Goal: Task Accomplishment & Management: Manage account settings

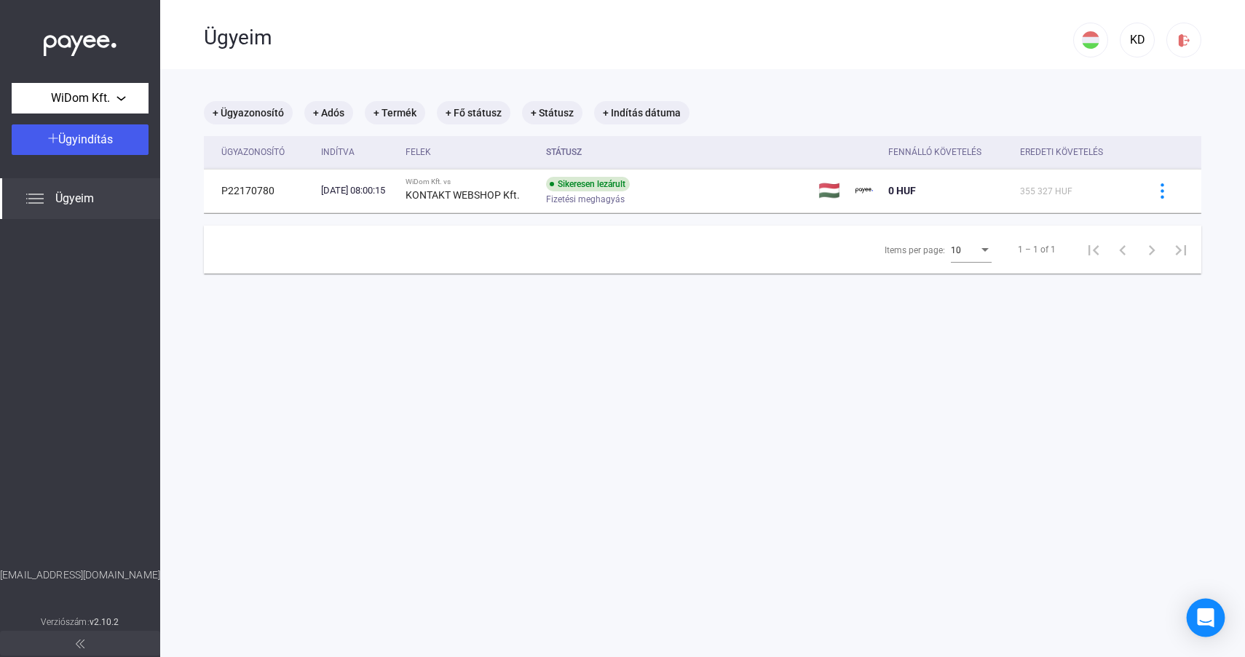
click at [1209, 618] on icon "Open Intercom Messenger" at bounding box center [1204, 617] width 17 height 19
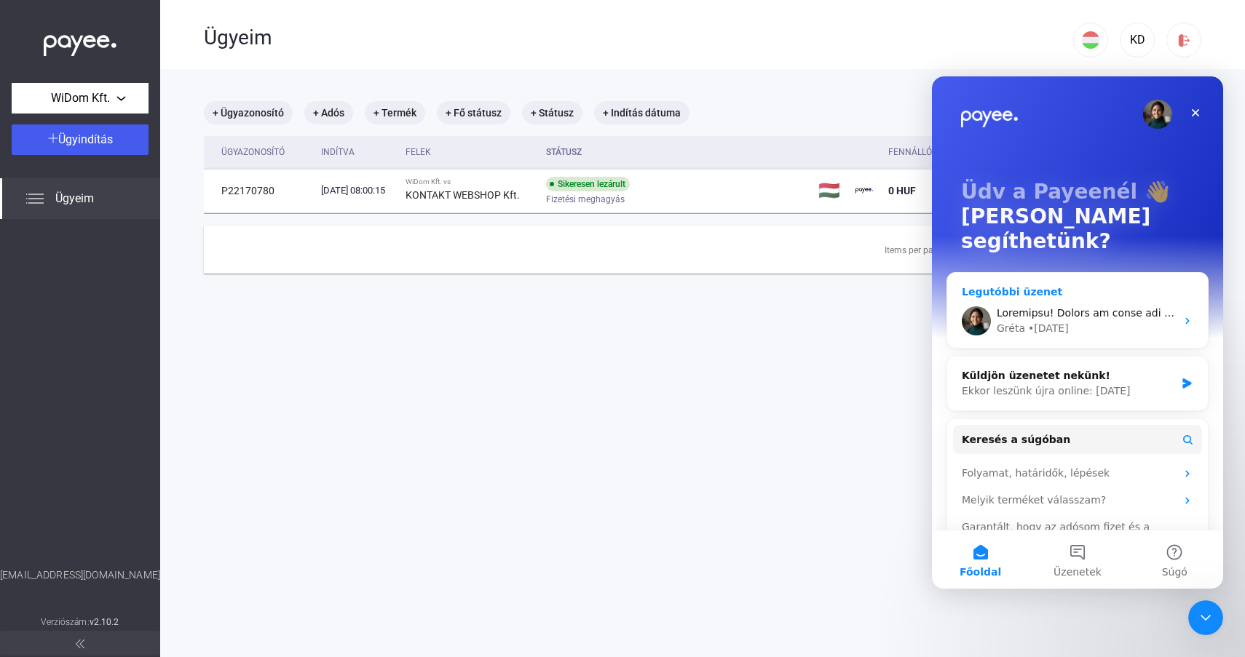
click at [1068, 321] on div "• [DATE]" at bounding box center [1048, 328] width 41 height 15
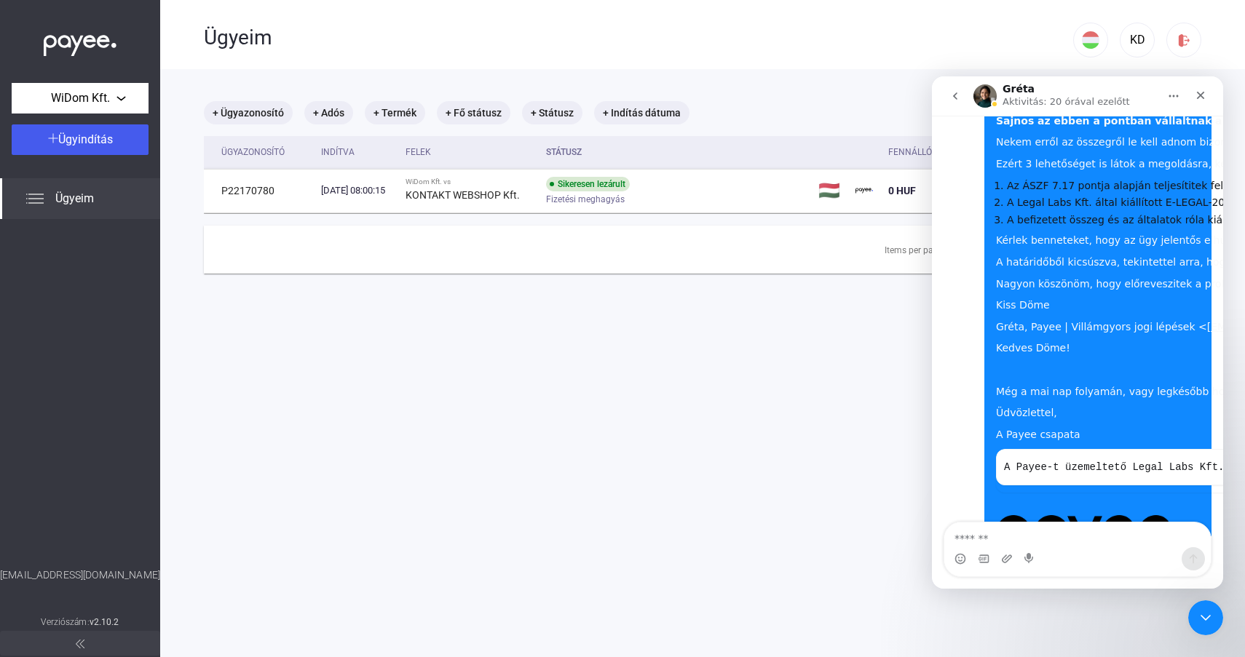
scroll to position [2734, 0]
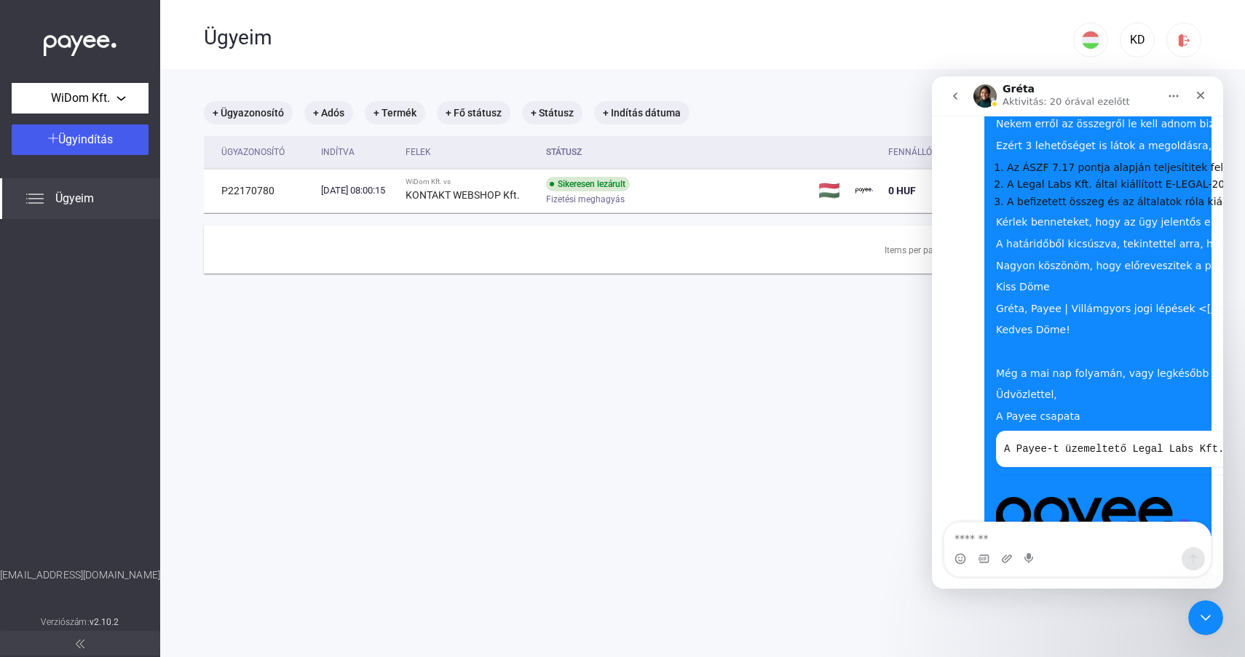
click at [838, 349] on main "+ Ügyazonosító + Adós + Termék + Fő státusz + Státusz + Indítás dátuma Ügyazono…" at bounding box center [702, 397] width 1084 height 657
click at [956, 100] on icon "go back" at bounding box center [955, 96] width 12 height 12
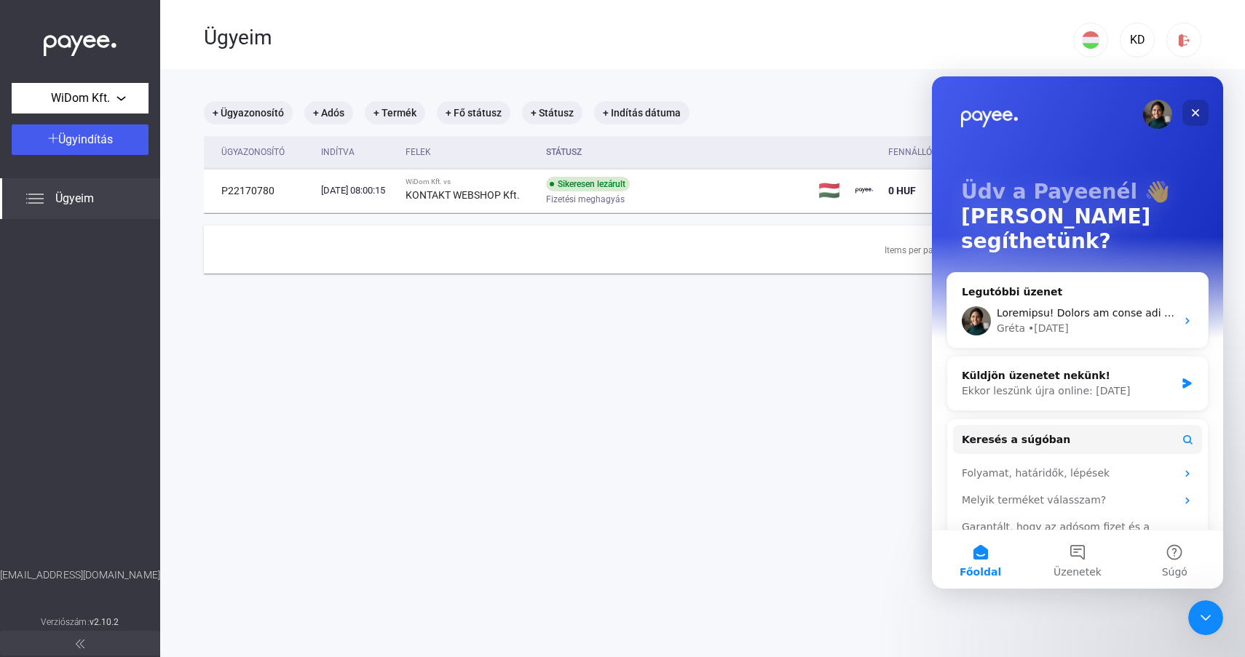
click at [1194, 119] on div "Bezárás" at bounding box center [1195, 113] width 26 height 26
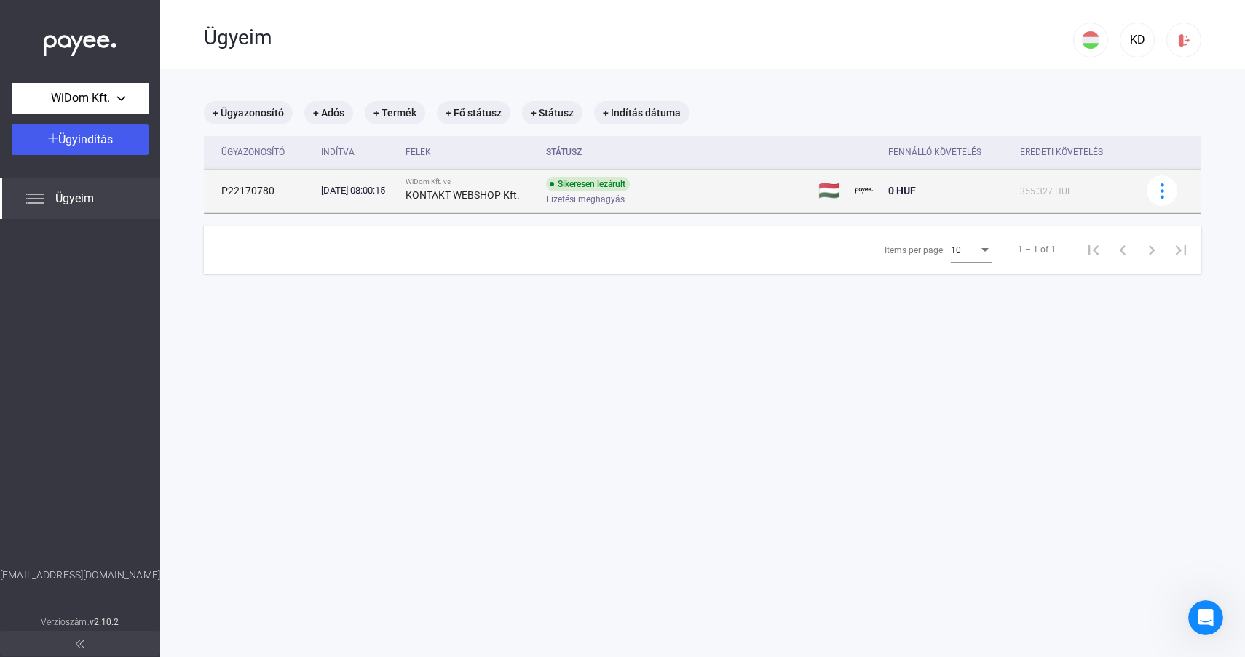
click at [760, 191] on div "Sikeresen lezárult Fizetési meghagyás" at bounding box center [662, 191] width 232 height 28
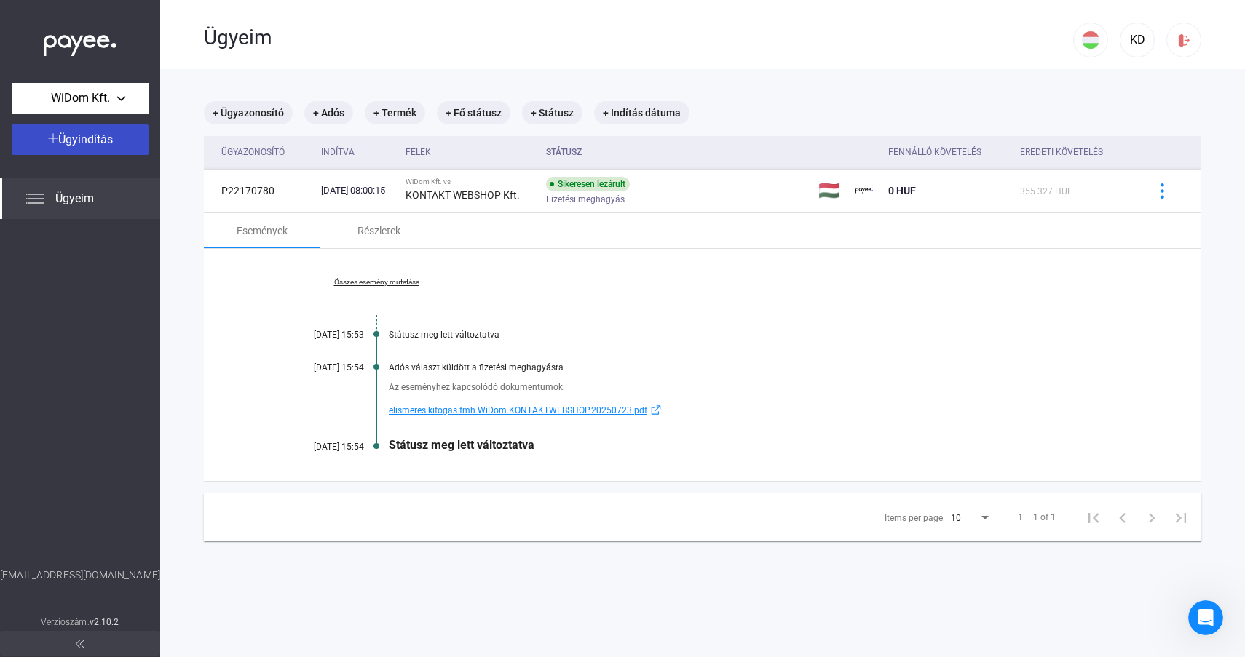
click at [72, 137] on span "Ügyindítás" at bounding box center [85, 139] width 55 height 14
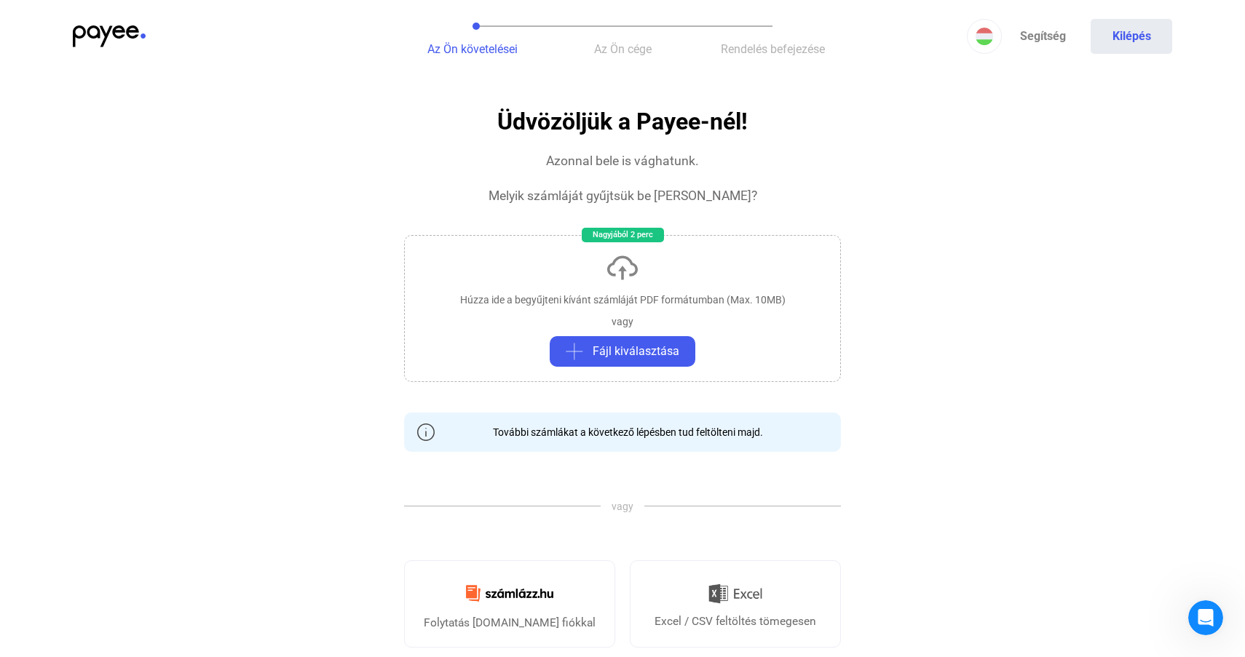
click at [124, 41] on img at bounding box center [109, 36] width 73 height 22
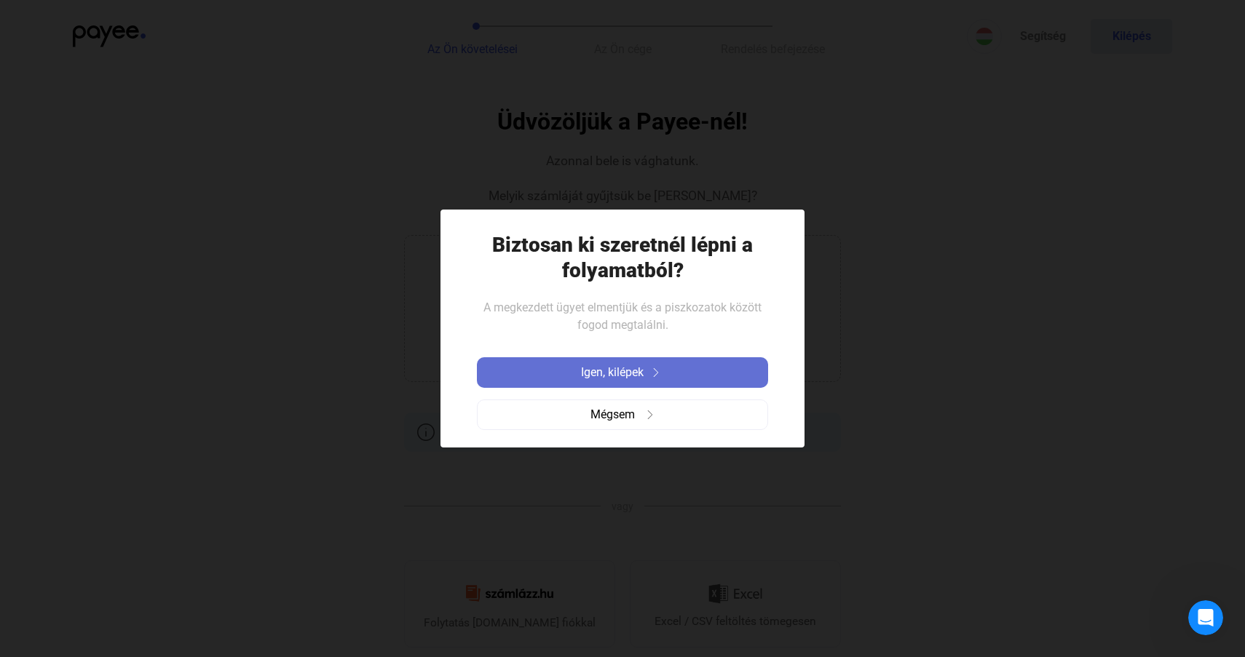
click at [625, 370] on span "Igen, kilépek" at bounding box center [612, 372] width 63 height 17
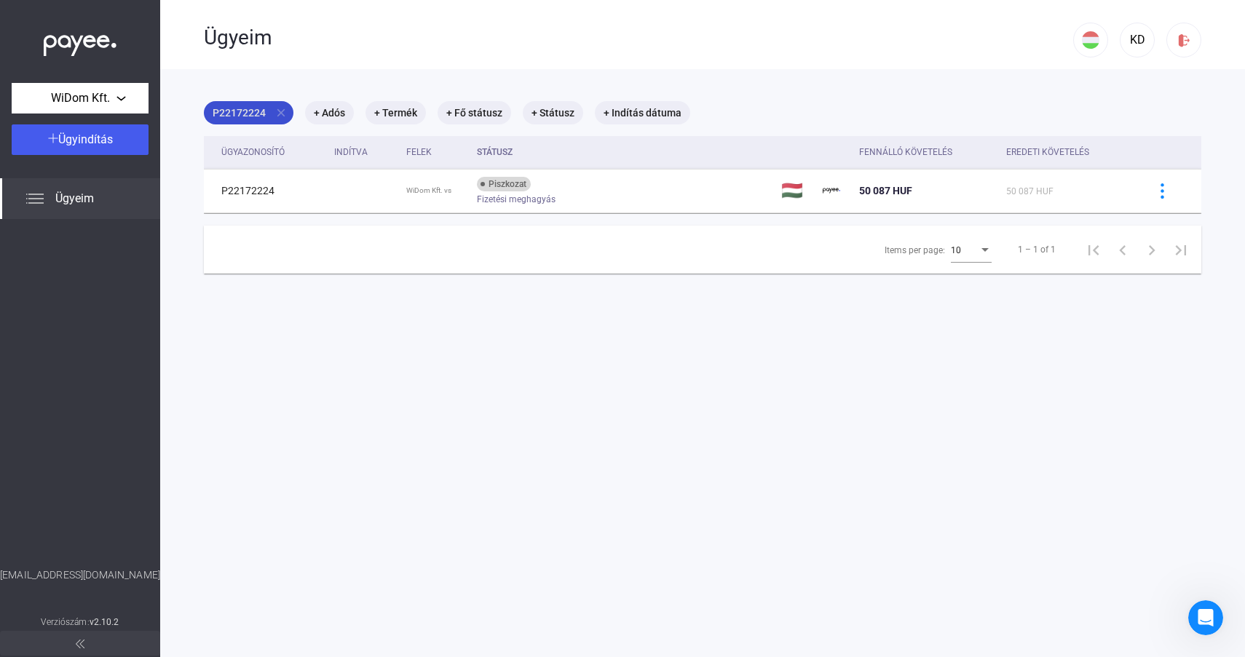
click at [280, 114] on mat-icon "close" at bounding box center [280, 112] width 13 height 13
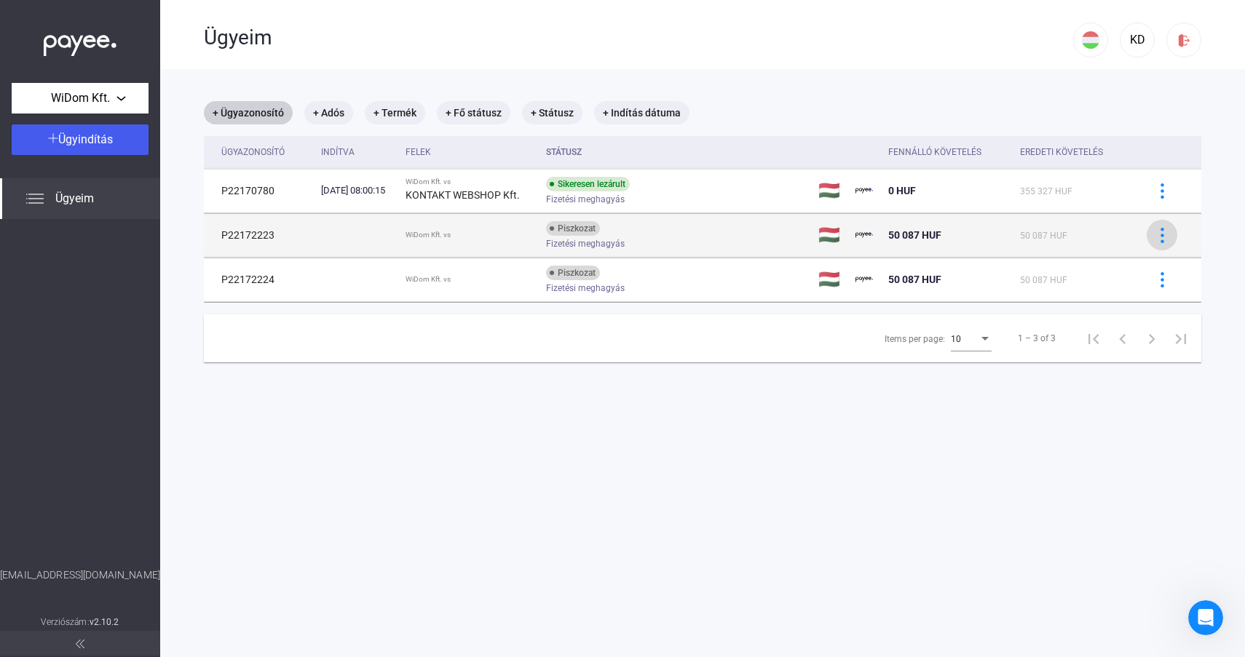
click at [1163, 240] on img at bounding box center [1161, 235] width 15 height 15
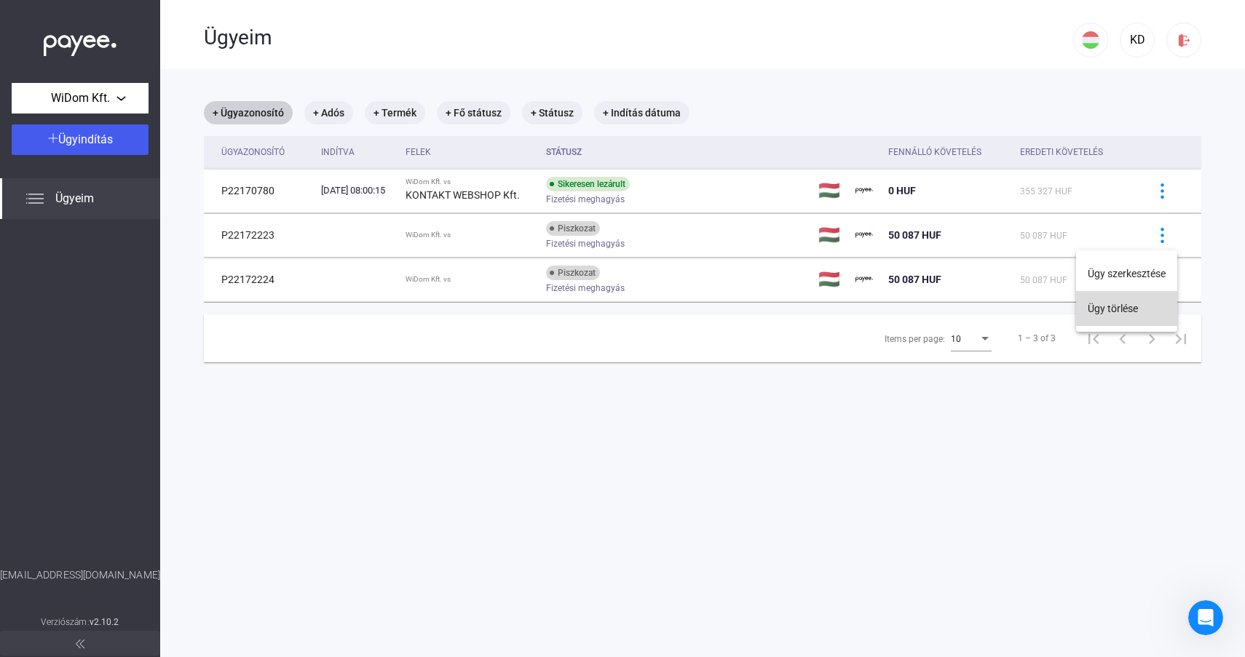
click at [1120, 314] on button "Ügy törlése" at bounding box center [1126, 308] width 101 height 35
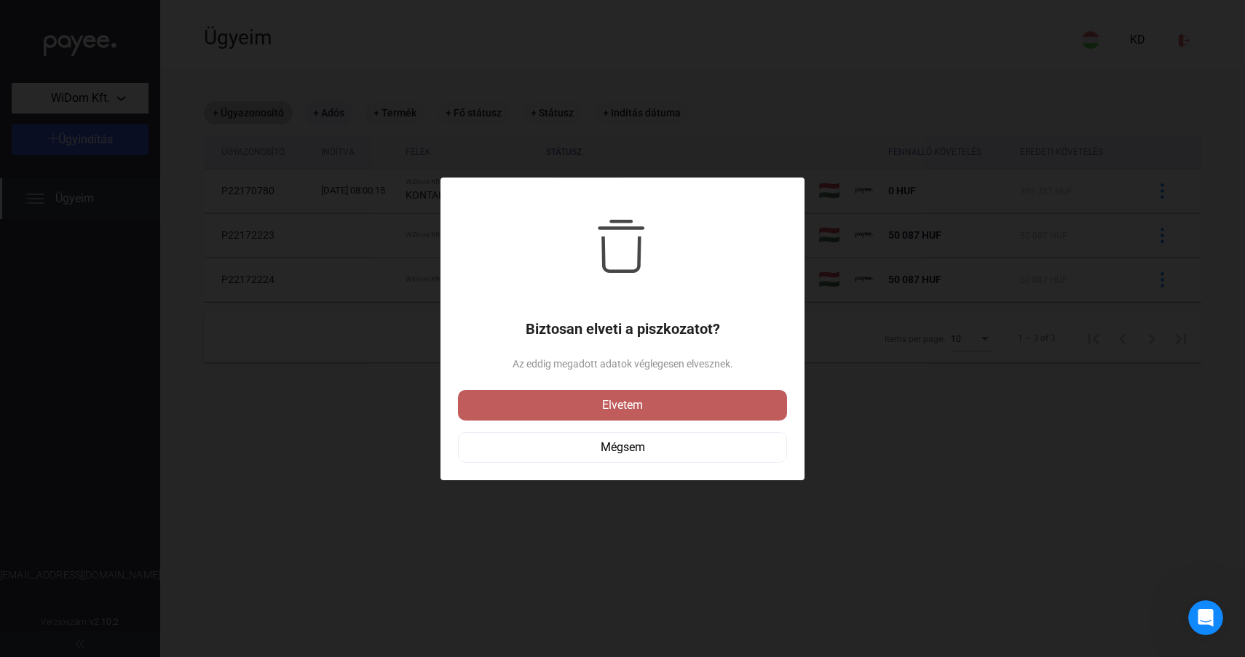
click at [675, 405] on div "Elvetem" at bounding box center [622, 405] width 320 height 17
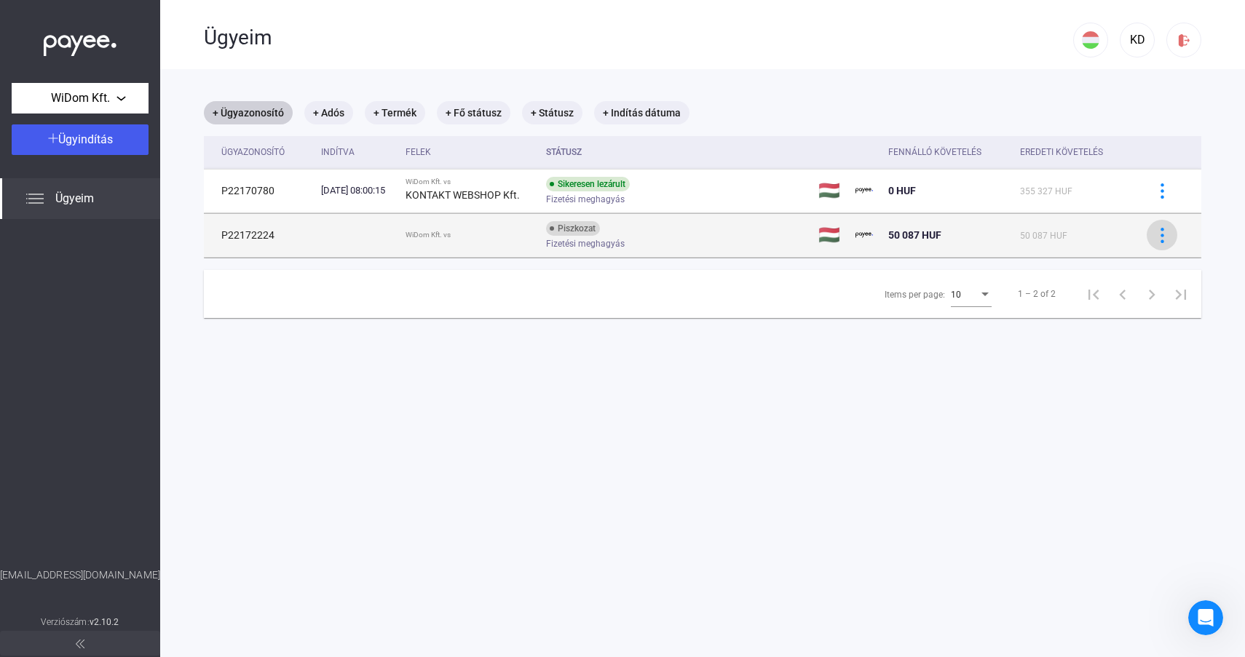
click at [1167, 231] on img at bounding box center [1161, 235] width 15 height 15
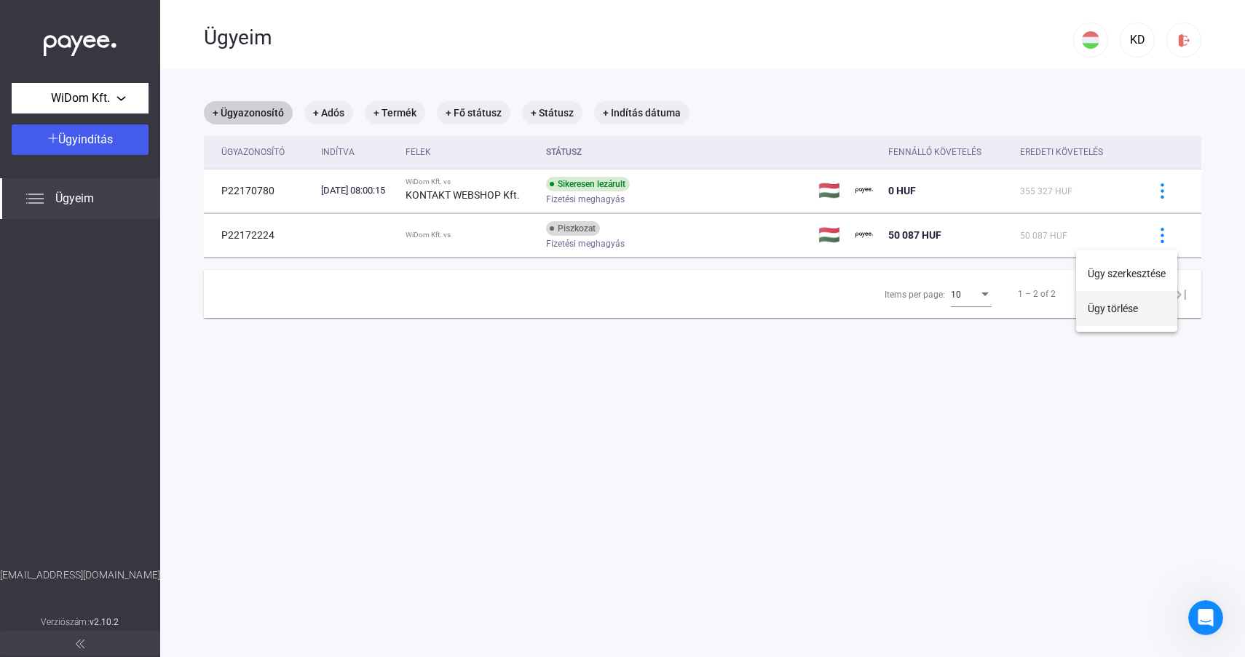
click at [1114, 313] on button "Ügy törlése" at bounding box center [1126, 308] width 101 height 35
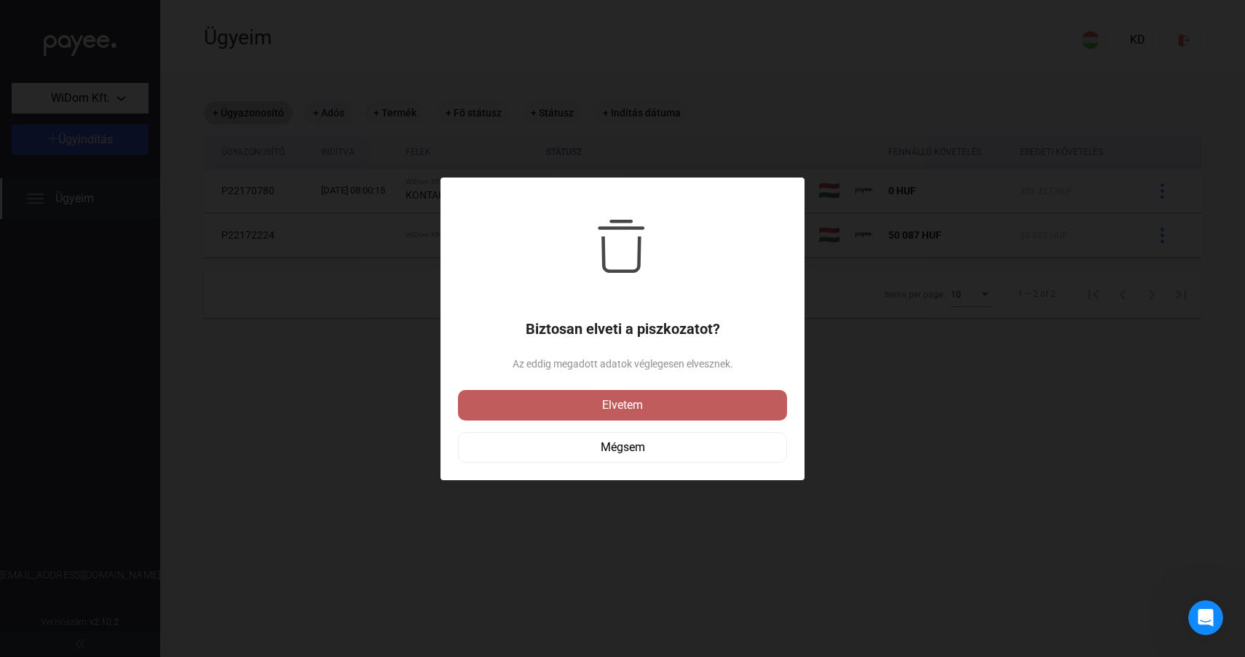
click at [664, 403] on div "Elvetem" at bounding box center [622, 405] width 320 height 17
